Goal: Information Seeking & Learning: Learn about a topic

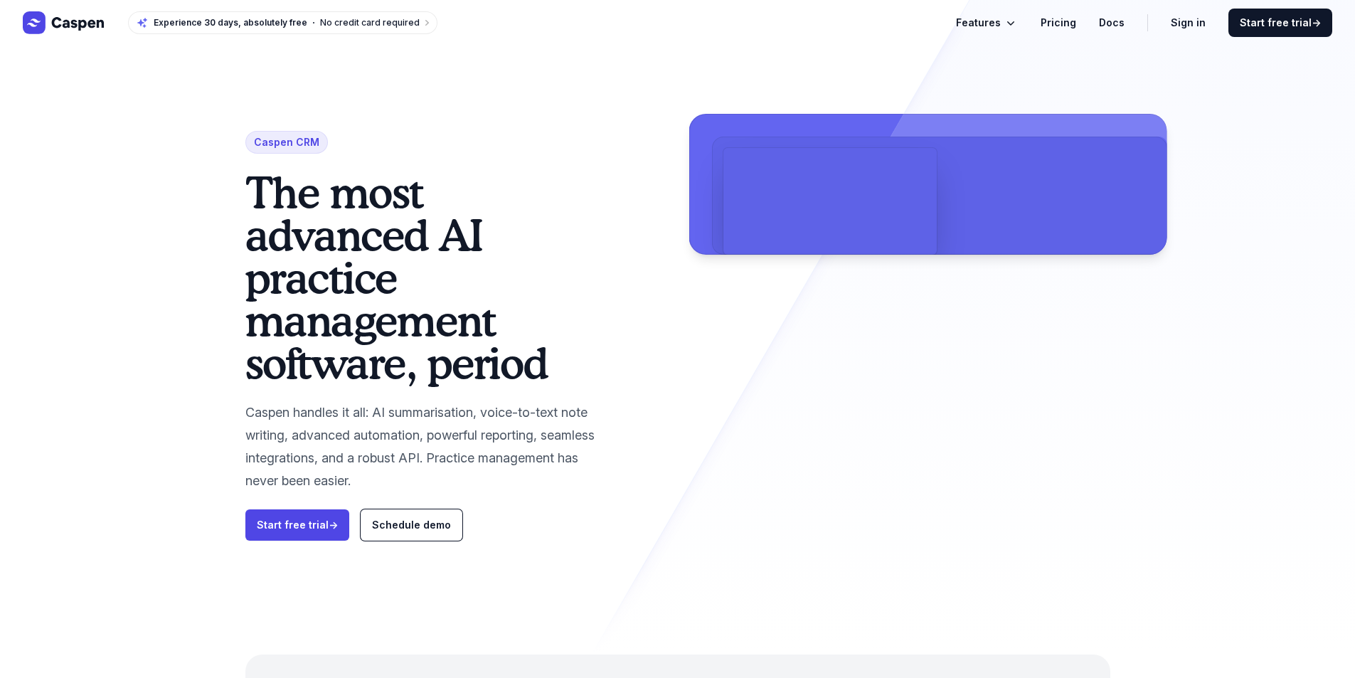
click at [1017, 19] on icon "Global" at bounding box center [1011, 23] width 14 height 14
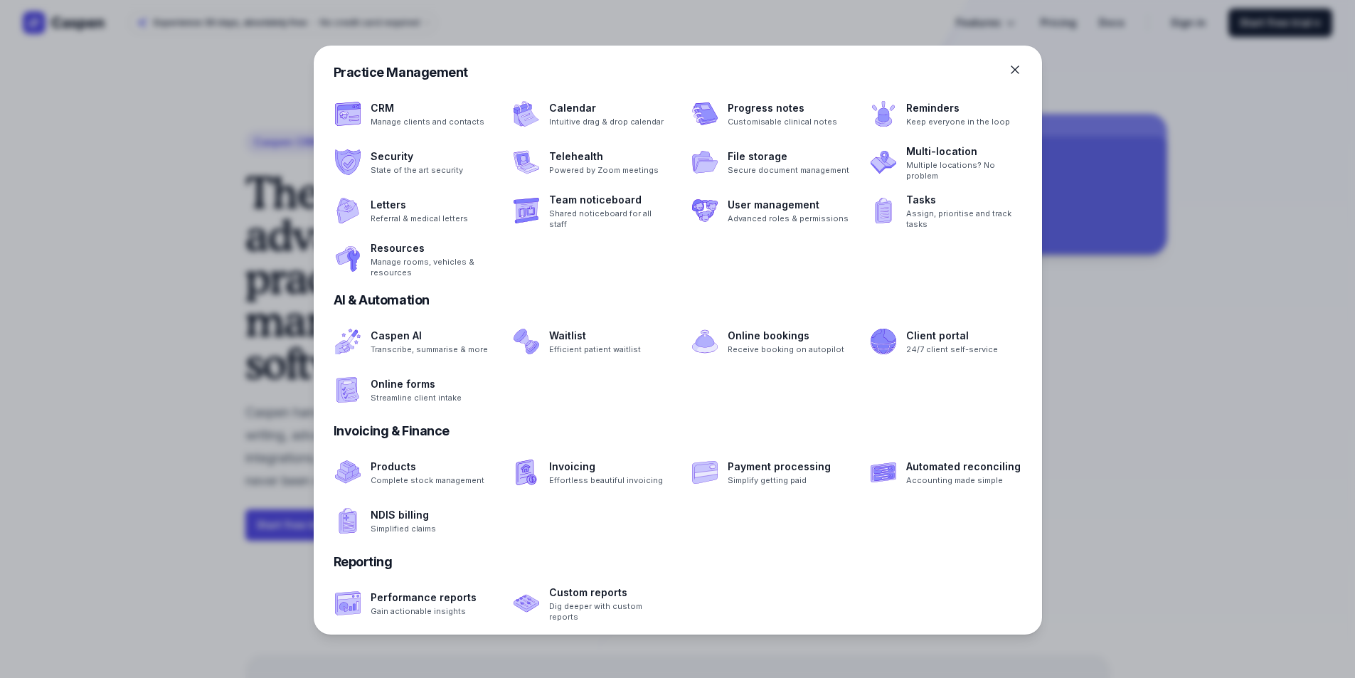
click at [1022, 65] on div at bounding box center [1025, 70] width 34 height 14
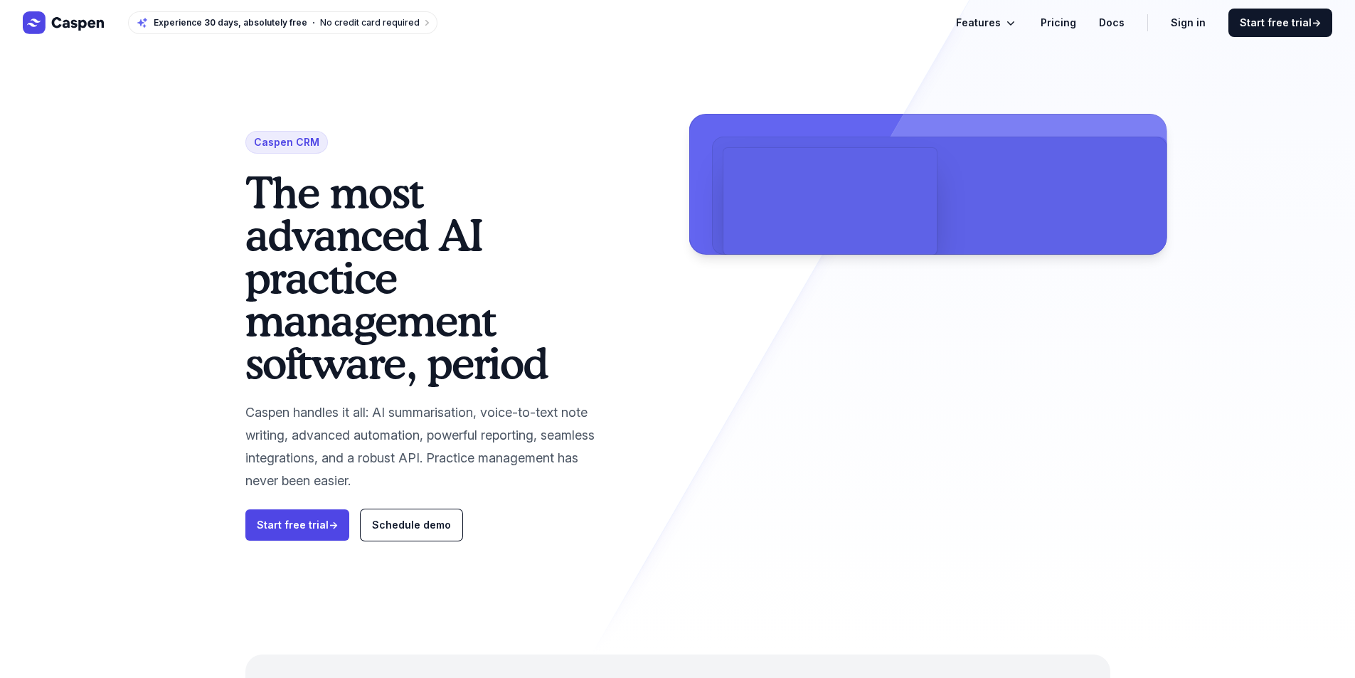
click at [83, 26] on icon "Global" at bounding box center [64, 22] width 83 height 23
click at [1018, 31] on button "Features" at bounding box center [987, 22] width 62 height 17
click at [995, 33] on div at bounding box center [677, 342] width 1355 height 678
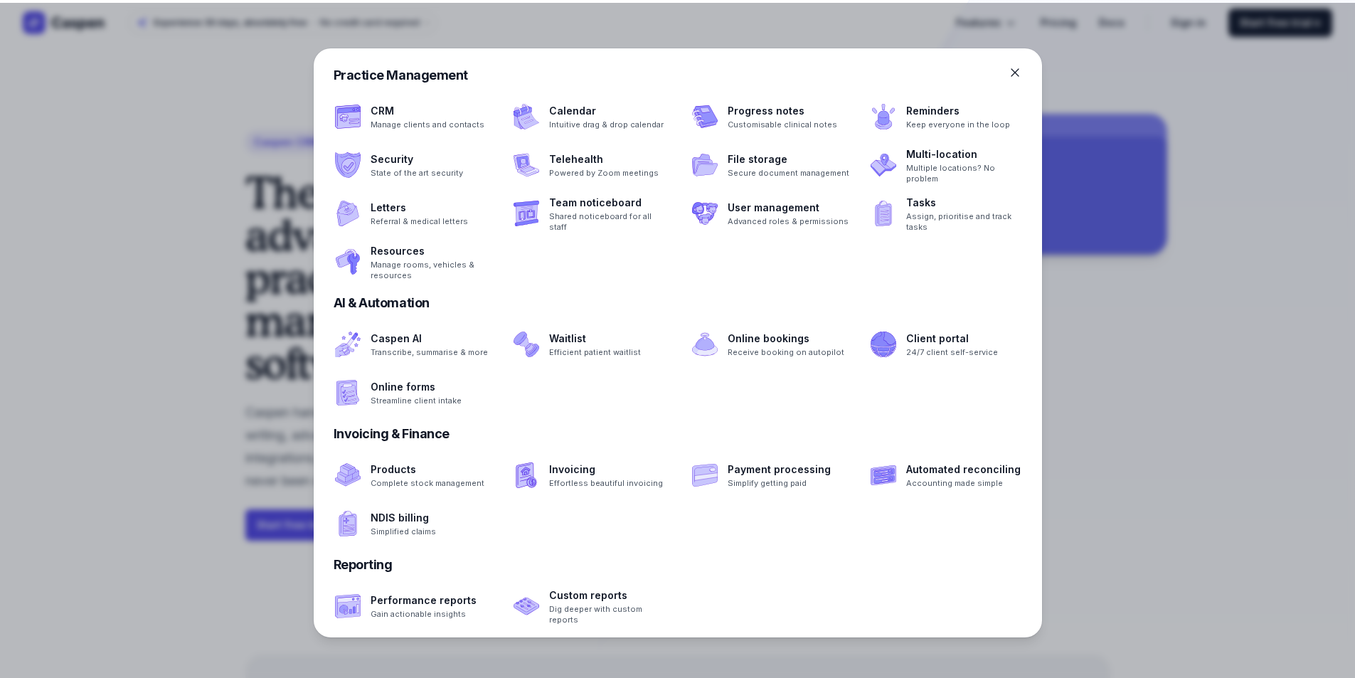
click at [1010, 19] on div at bounding box center [677, 342] width 1355 height 678
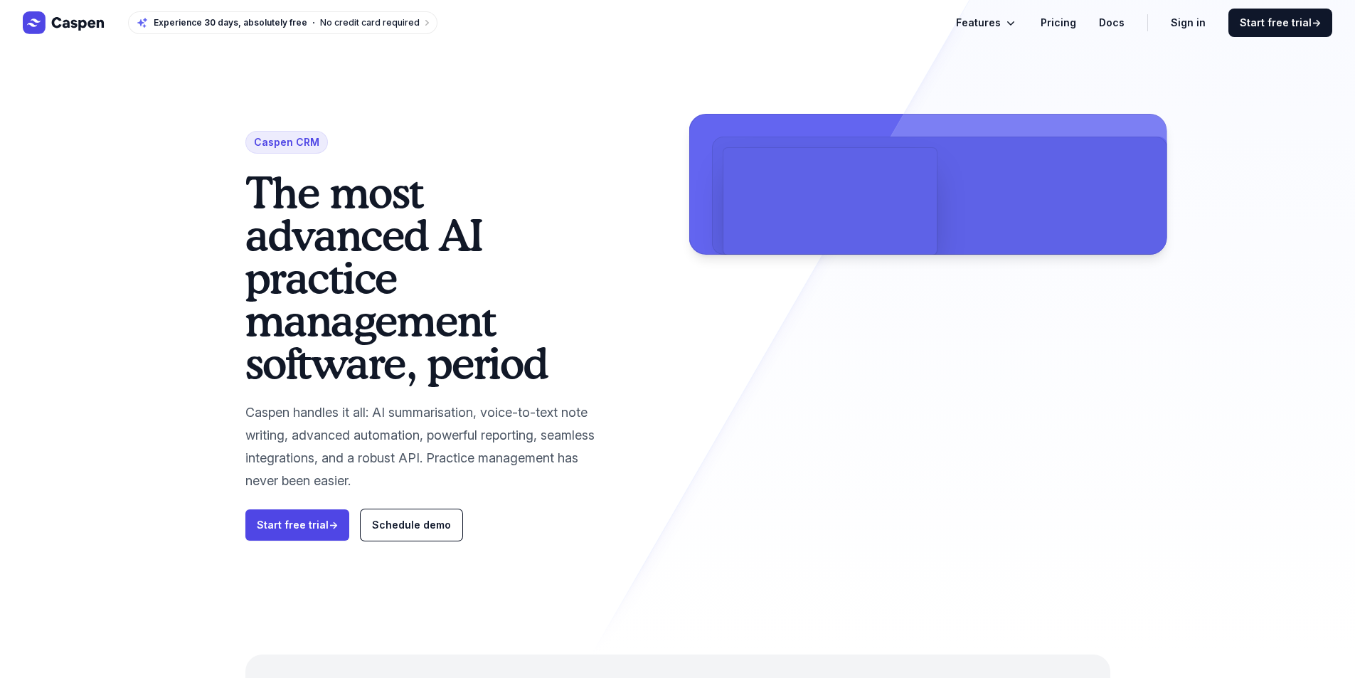
click at [995, 26] on span "Features" at bounding box center [978, 22] width 45 height 17
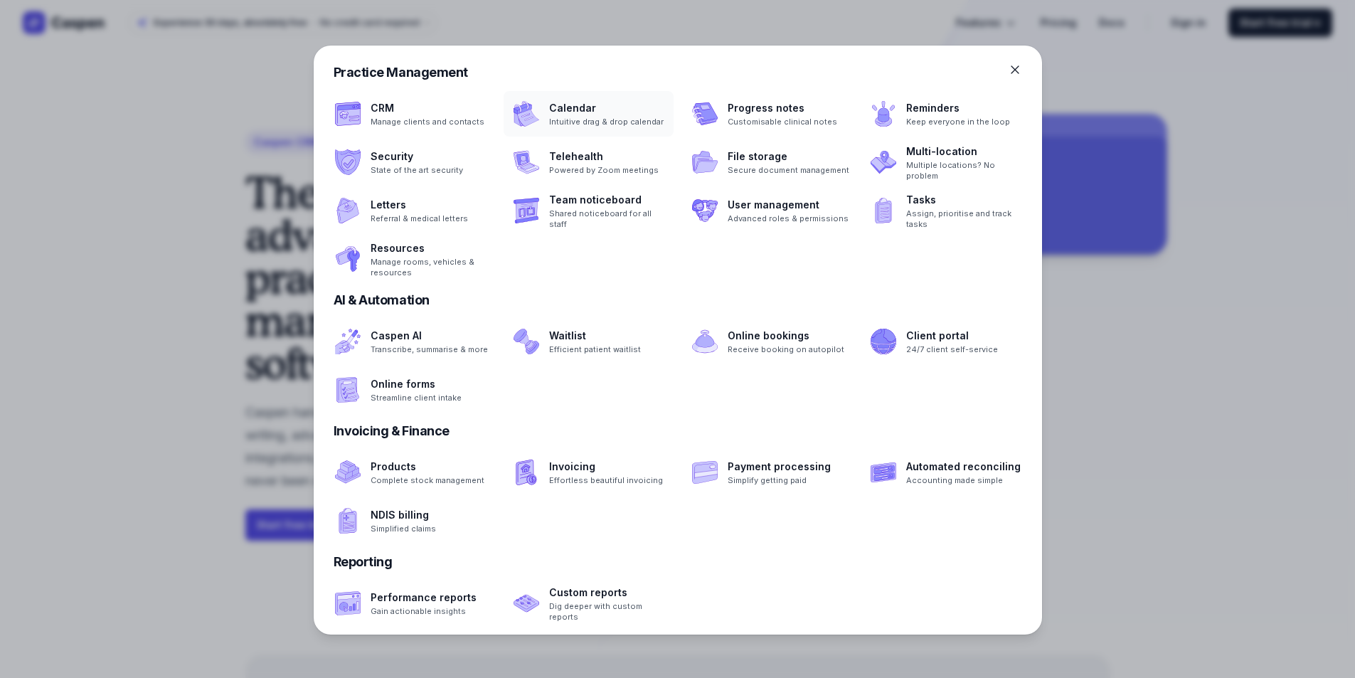
click at [603, 129] on span at bounding box center [589, 114] width 170 height 46
